Goal: Information Seeking & Learning: Learn about a topic

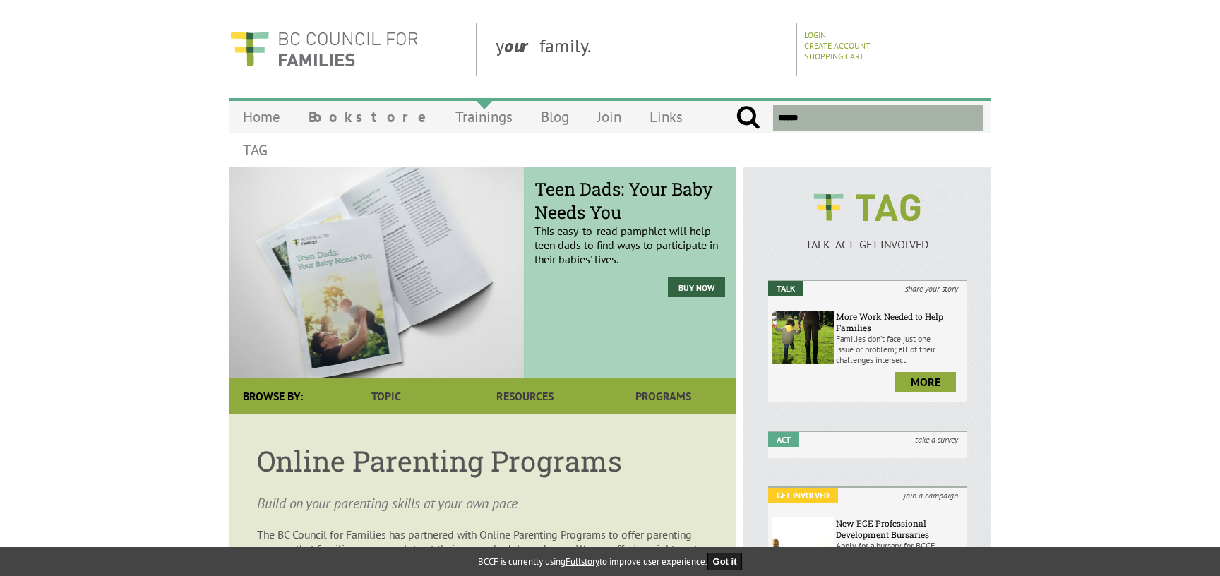
click at [453, 120] on link "Trainings" at bounding box center [483, 116] width 85 height 33
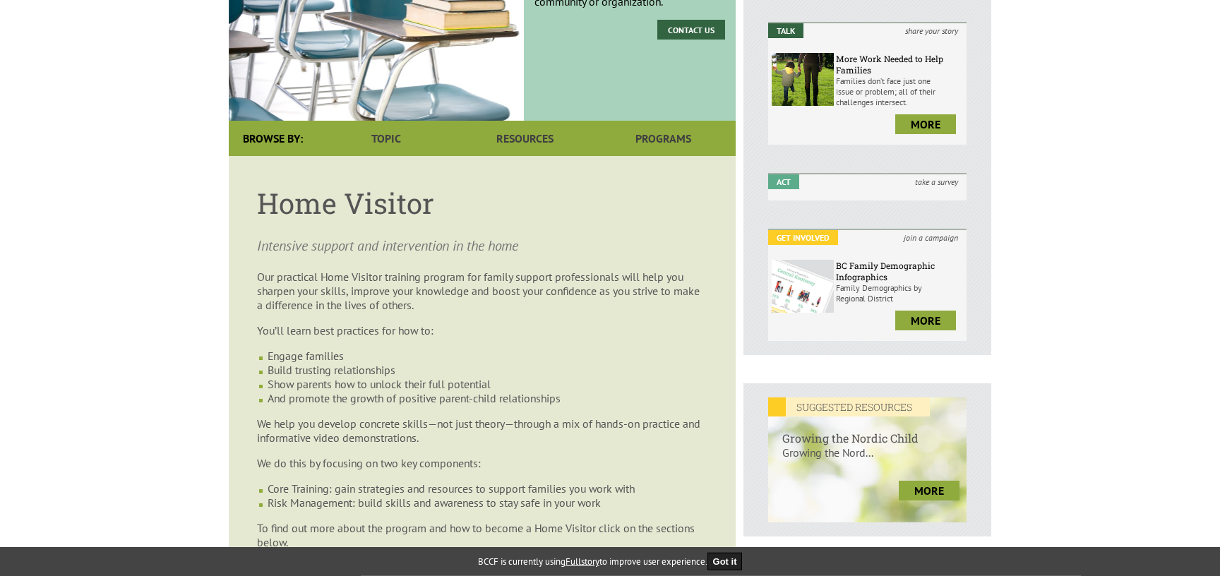
scroll to position [229, 0]
